Goal: Navigation & Orientation: Find specific page/section

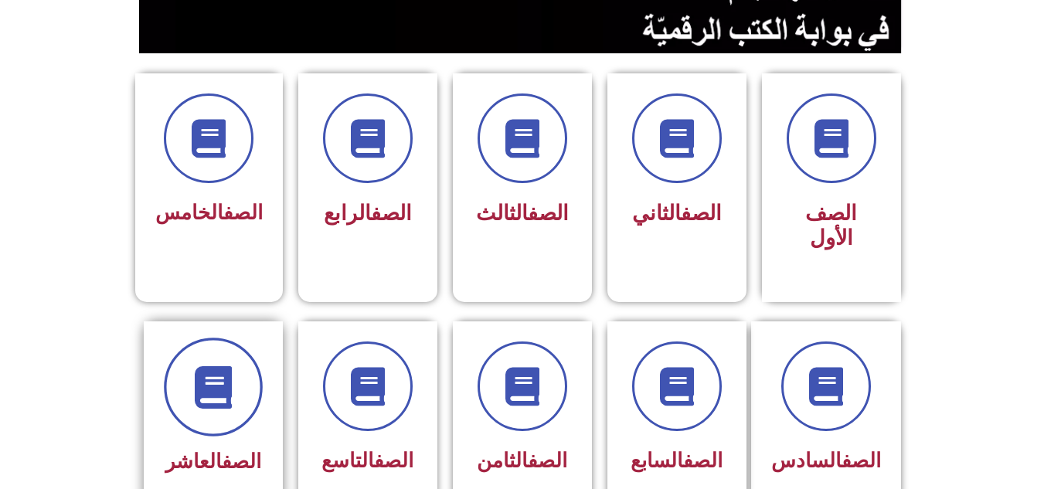
scroll to position [387, 0]
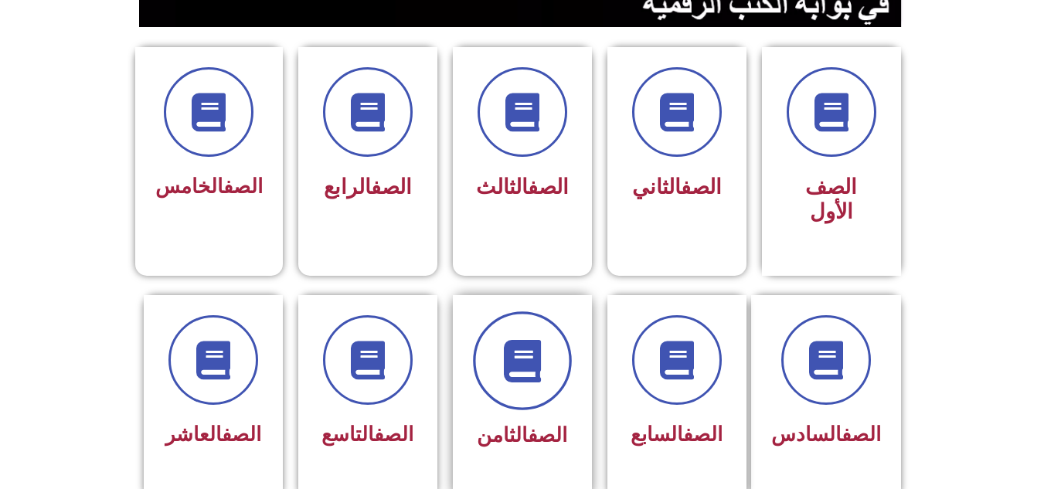
click at [502, 339] on icon at bounding box center [522, 360] width 43 height 43
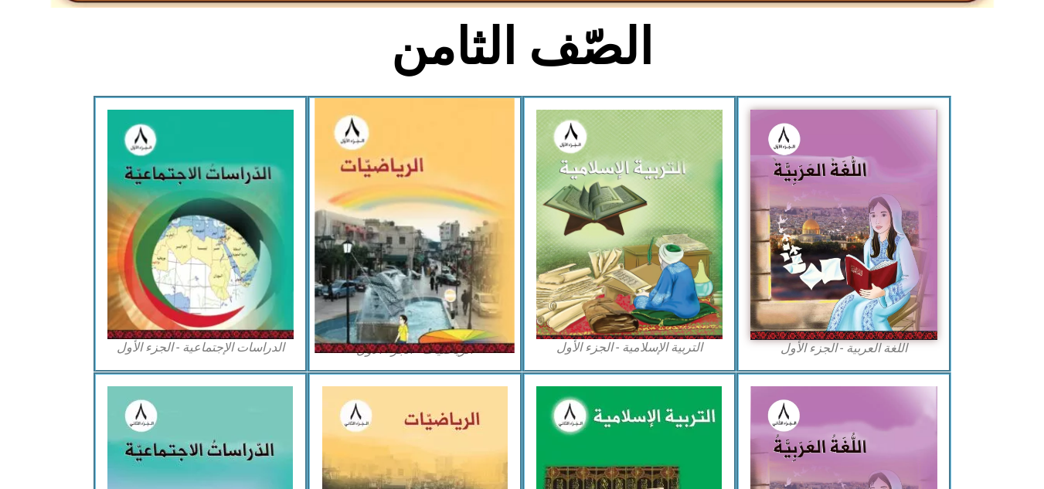
scroll to position [387, 0]
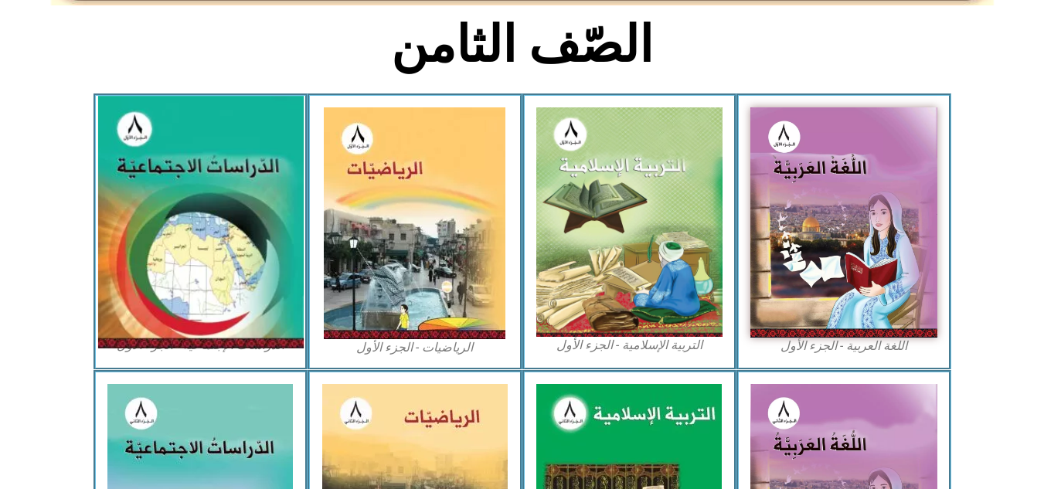
click at [261, 228] on img at bounding box center [200, 222] width 206 height 253
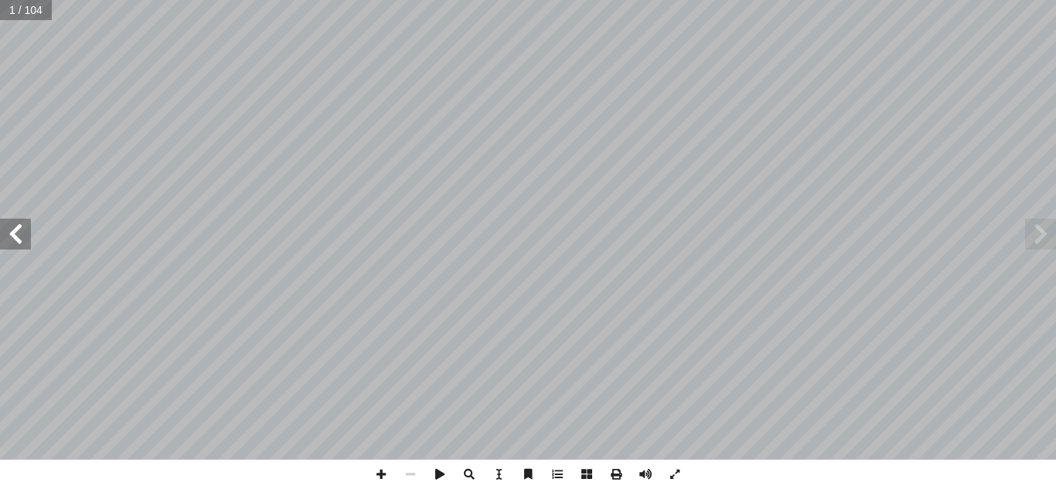
click at [12, 229] on span at bounding box center [15, 234] width 31 height 31
click at [25, 232] on span at bounding box center [15, 234] width 31 height 31
click at [16, 233] on span at bounding box center [15, 234] width 31 height 31
click at [376, 474] on span at bounding box center [380, 474] width 29 height 29
